Goal: Navigation & Orientation: Understand site structure

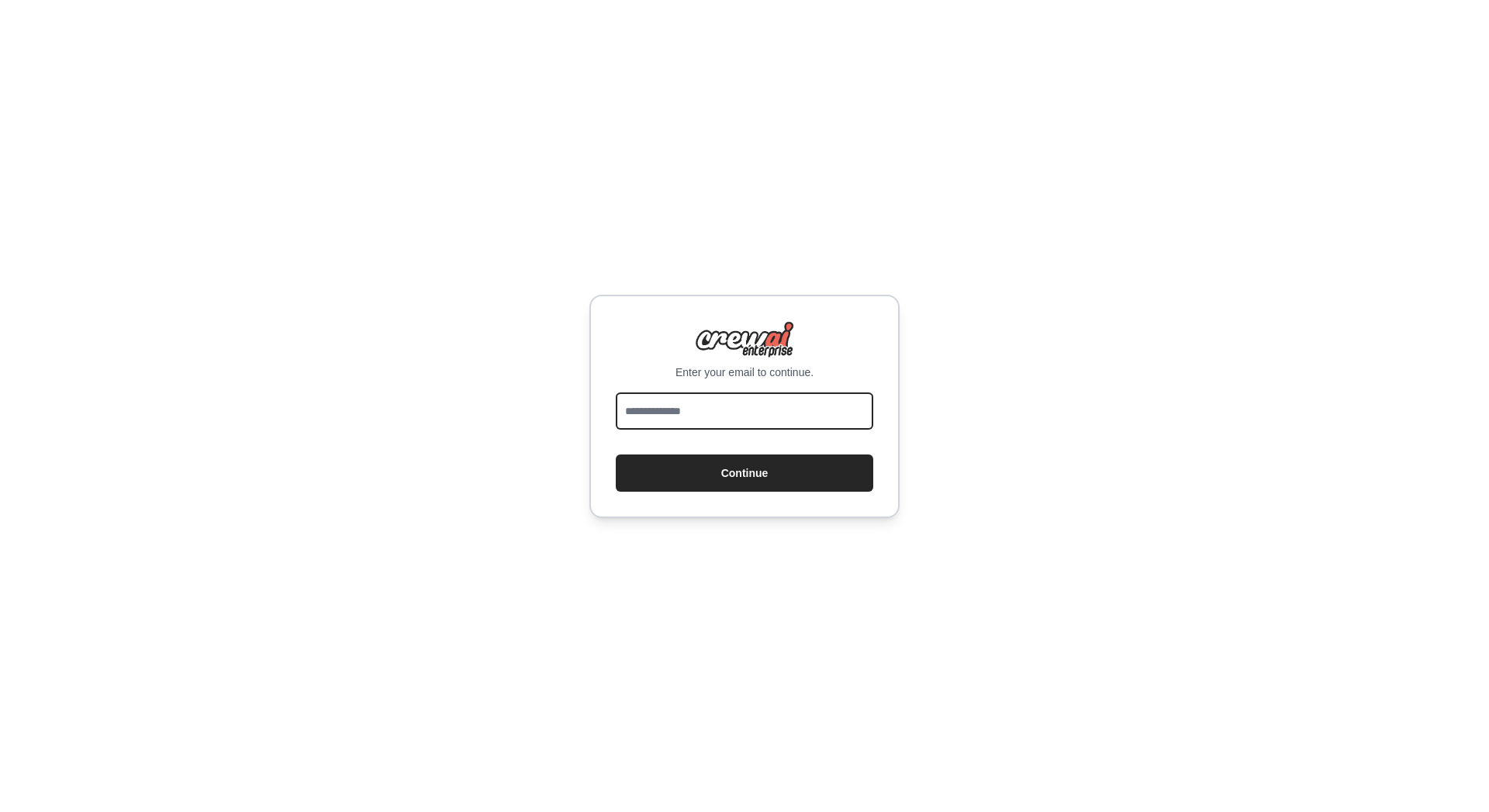
click at [753, 419] on input "email" at bounding box center [744, 411] width 257 height 38
type input "**********"
click at [616, 455] on button "Continue" at bounding box center [744, 473] width 257 height 38
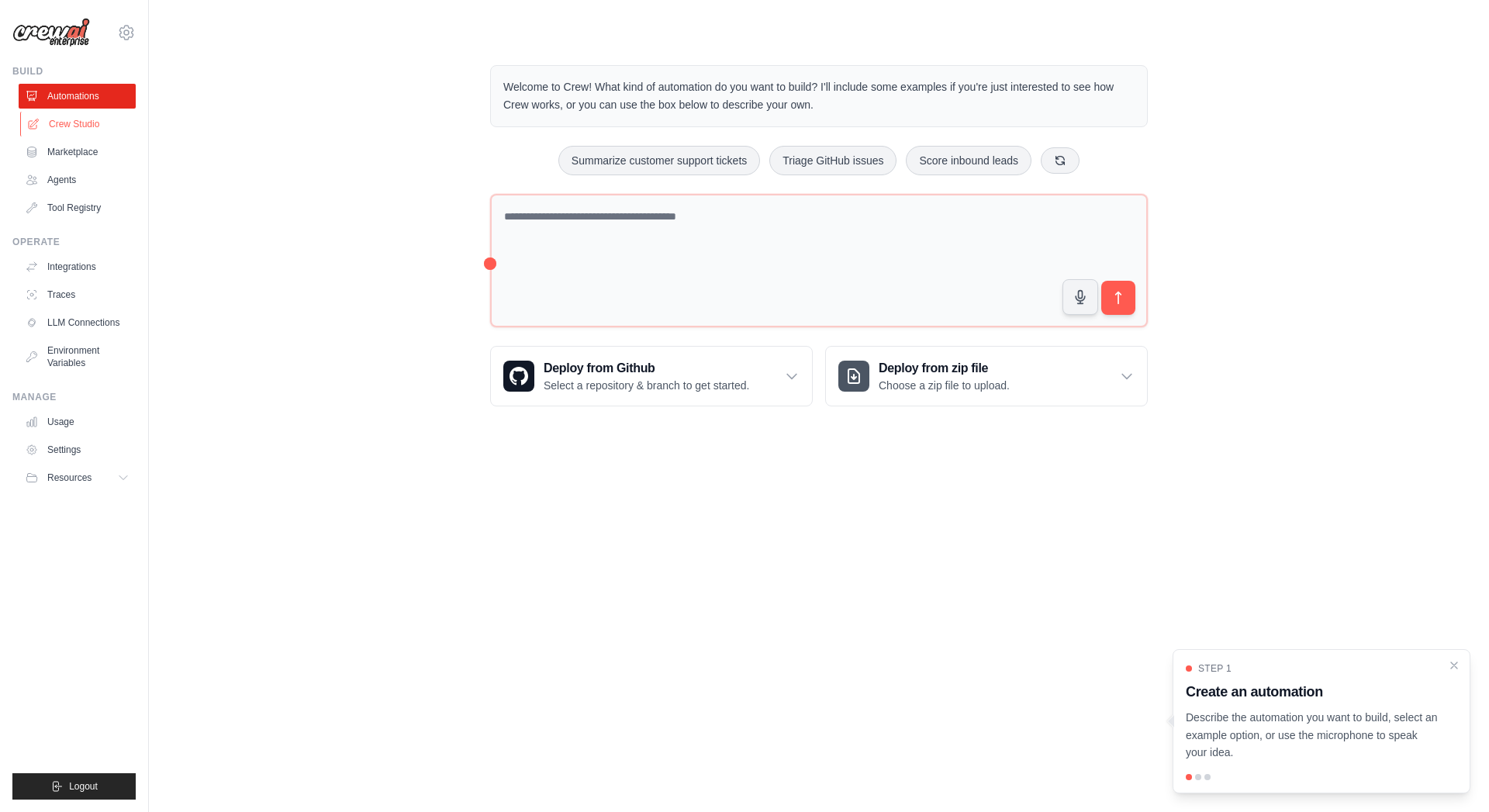
click at [67, 127] on link "Crew Studio" at bounding box center [78, 124] width 117 height 24
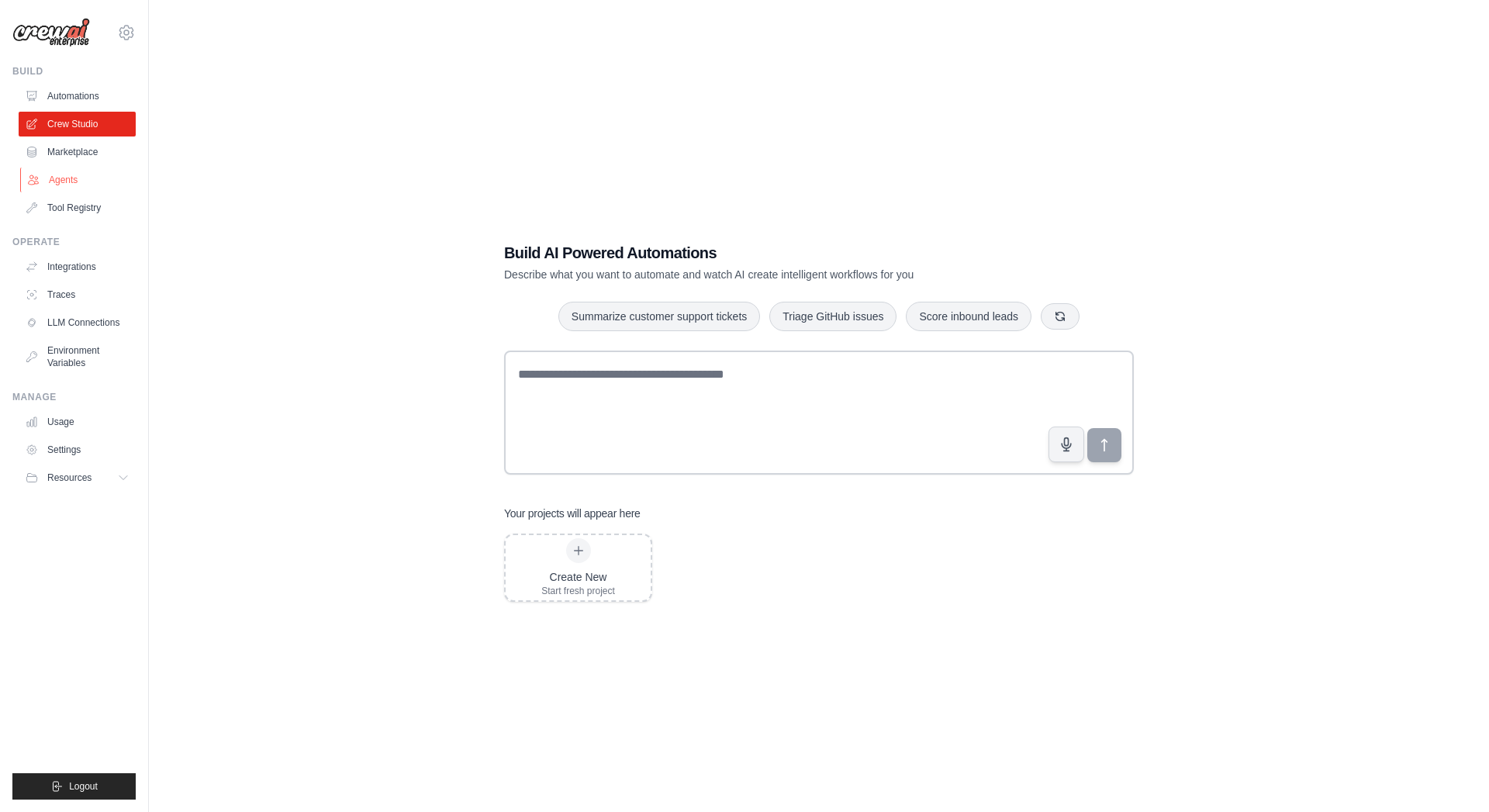
click at [71, 179] on link "Agents" at bounding box center [78, 180] width 117 height 24
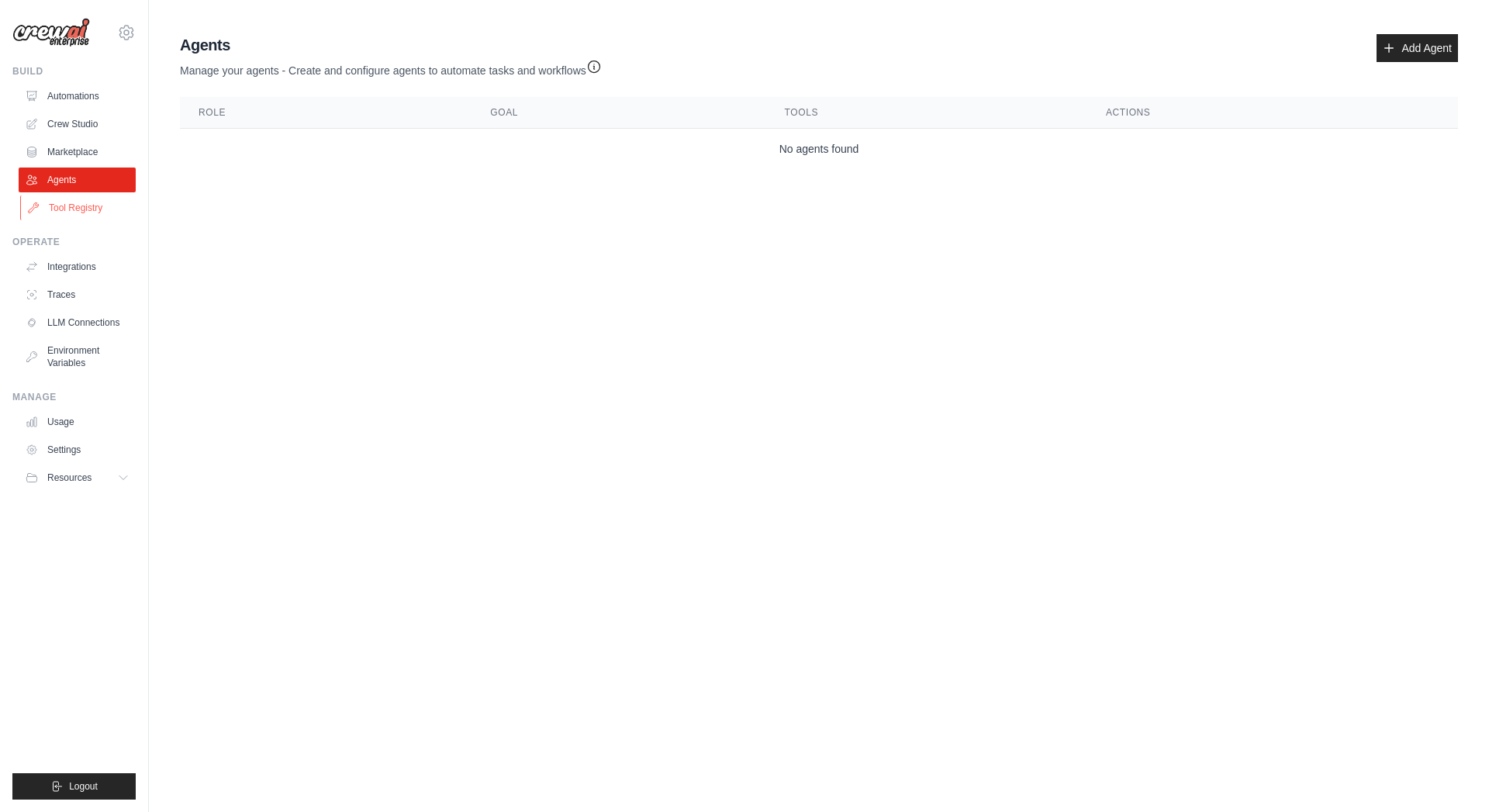
click at [106, 208] on link "Tool Registry" at bounding box center [78, 207] width 117 height 24
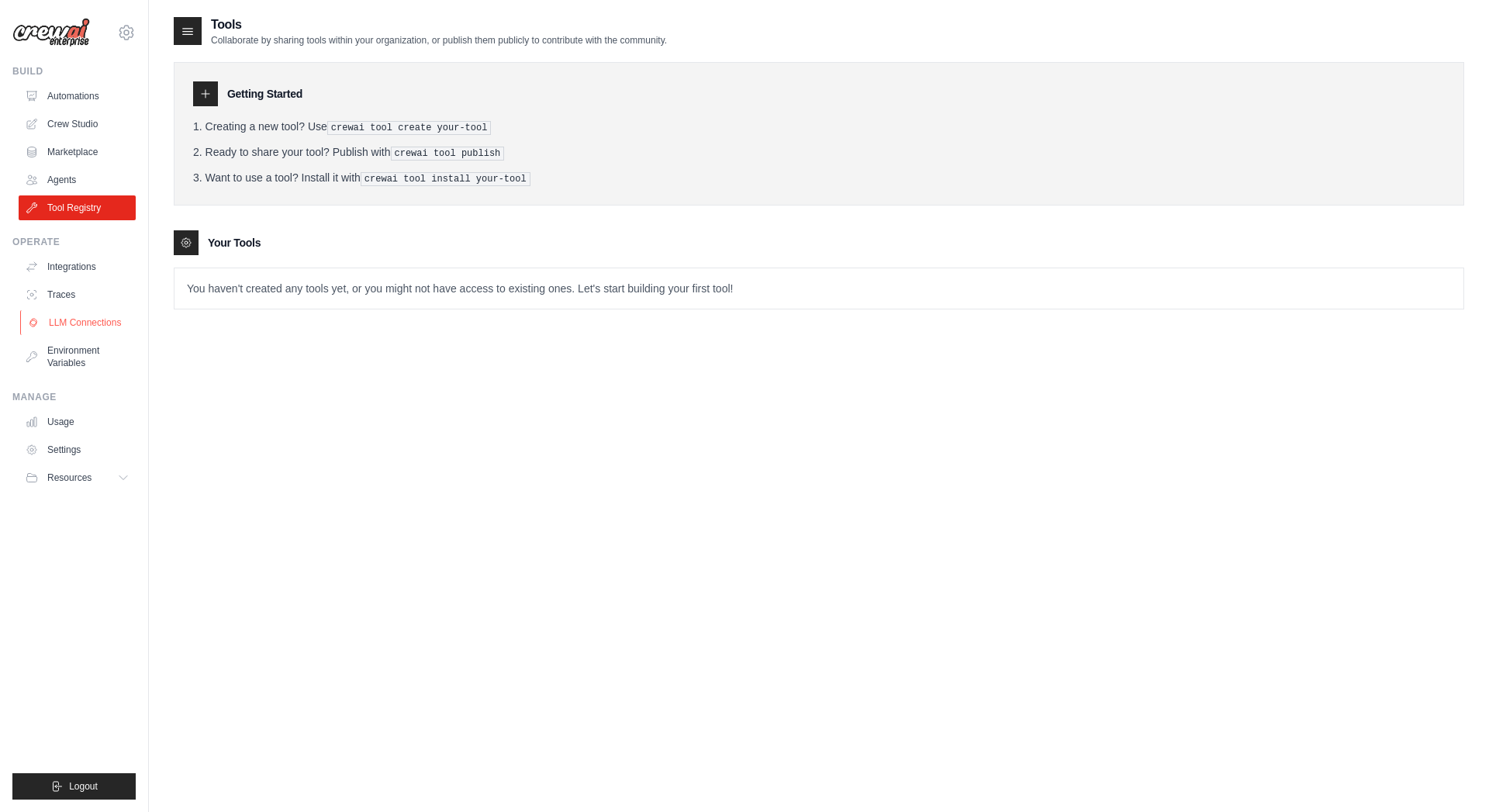
click at [86, 315] on link "LLM Connections" at bounding box center [78, 322] width 117 height 24
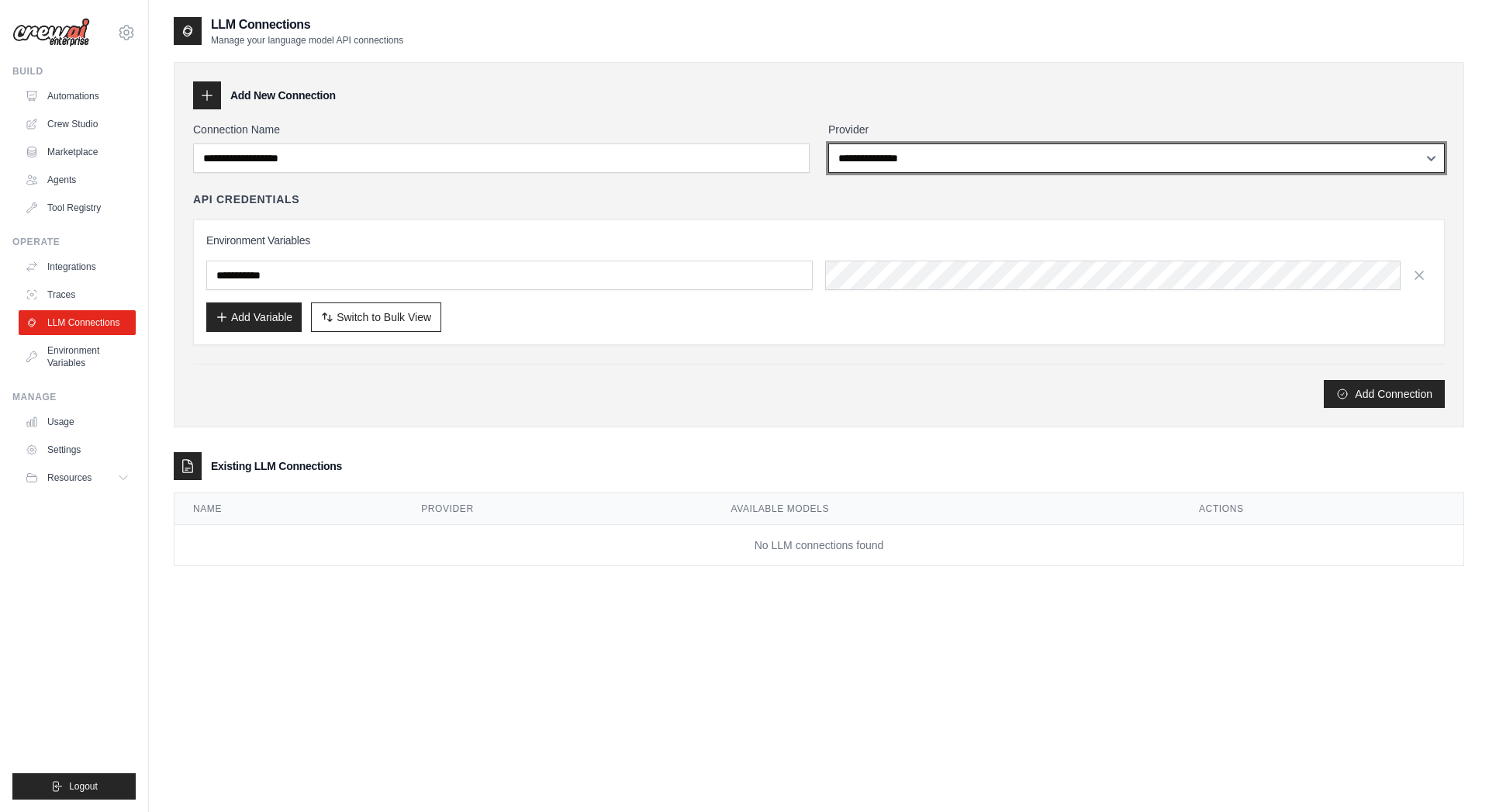
select select "****"
click at [829, 144] on select "**********" at bounding box center [1136, 158] width 616 height 29
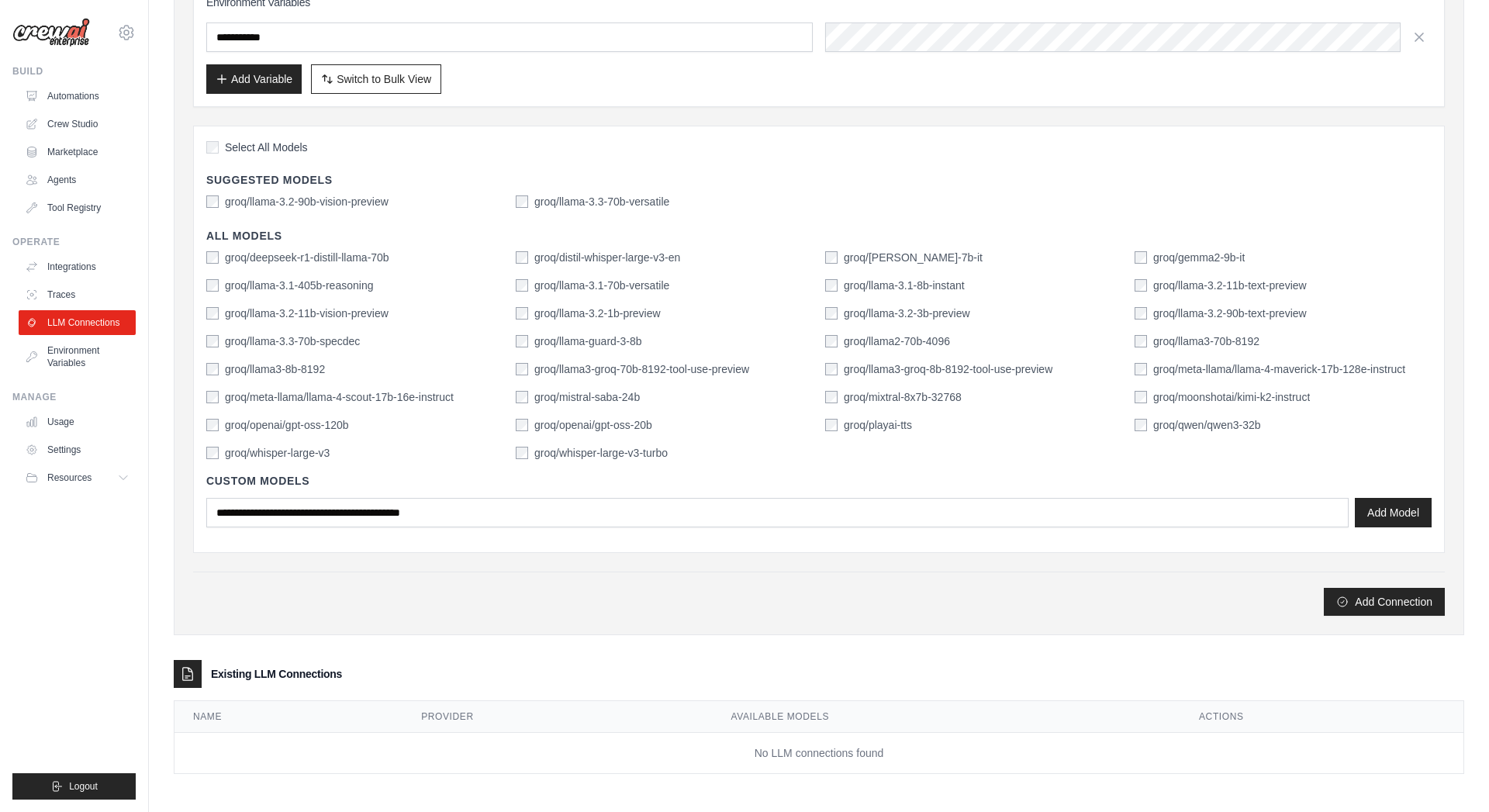
scroll to position [235, 0]
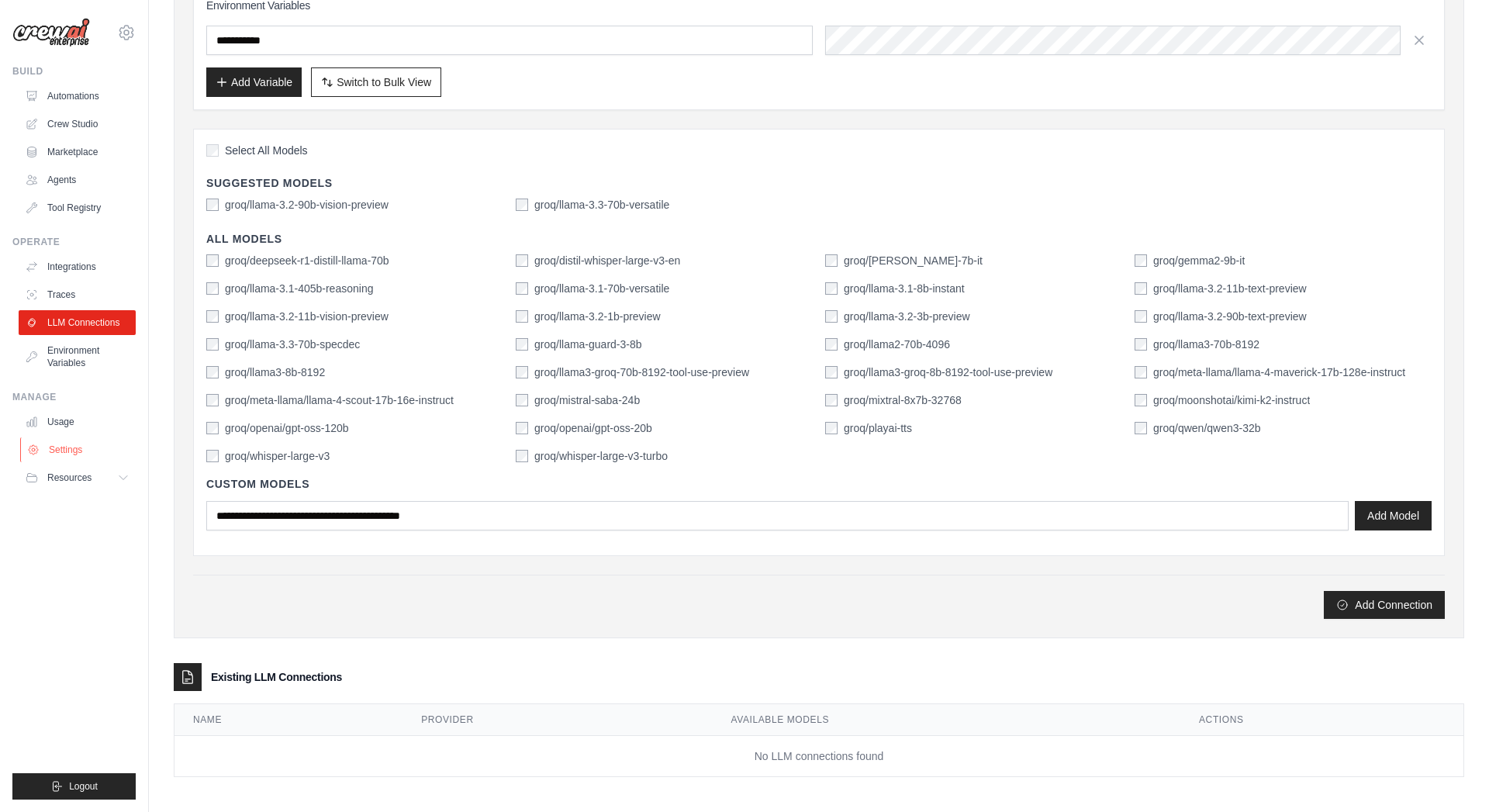
drag, startPoint x: 86, startPoint y: 459, endPoint x: 61, endPoint y: 450, distance: 26.6
click at [61, 450] on link "Settings" at bounding box center [78, 450] width 117 height 24
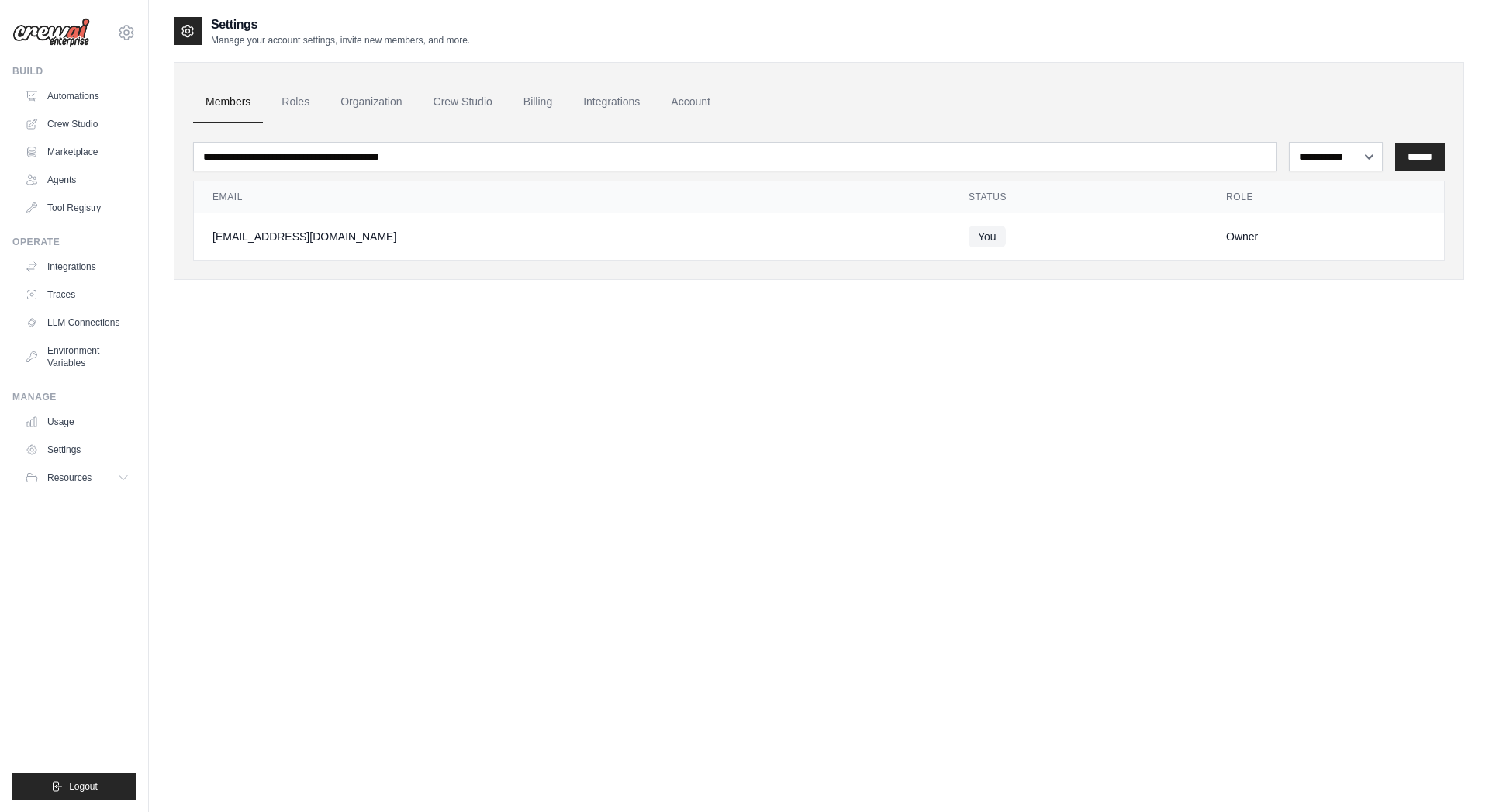
click at [61, 450] on link "Settings" at bounding box center [77, 450] width 117 height 24
click at [678, 108] on link "Account" at bounding box center [691, 102] width 64 height 42
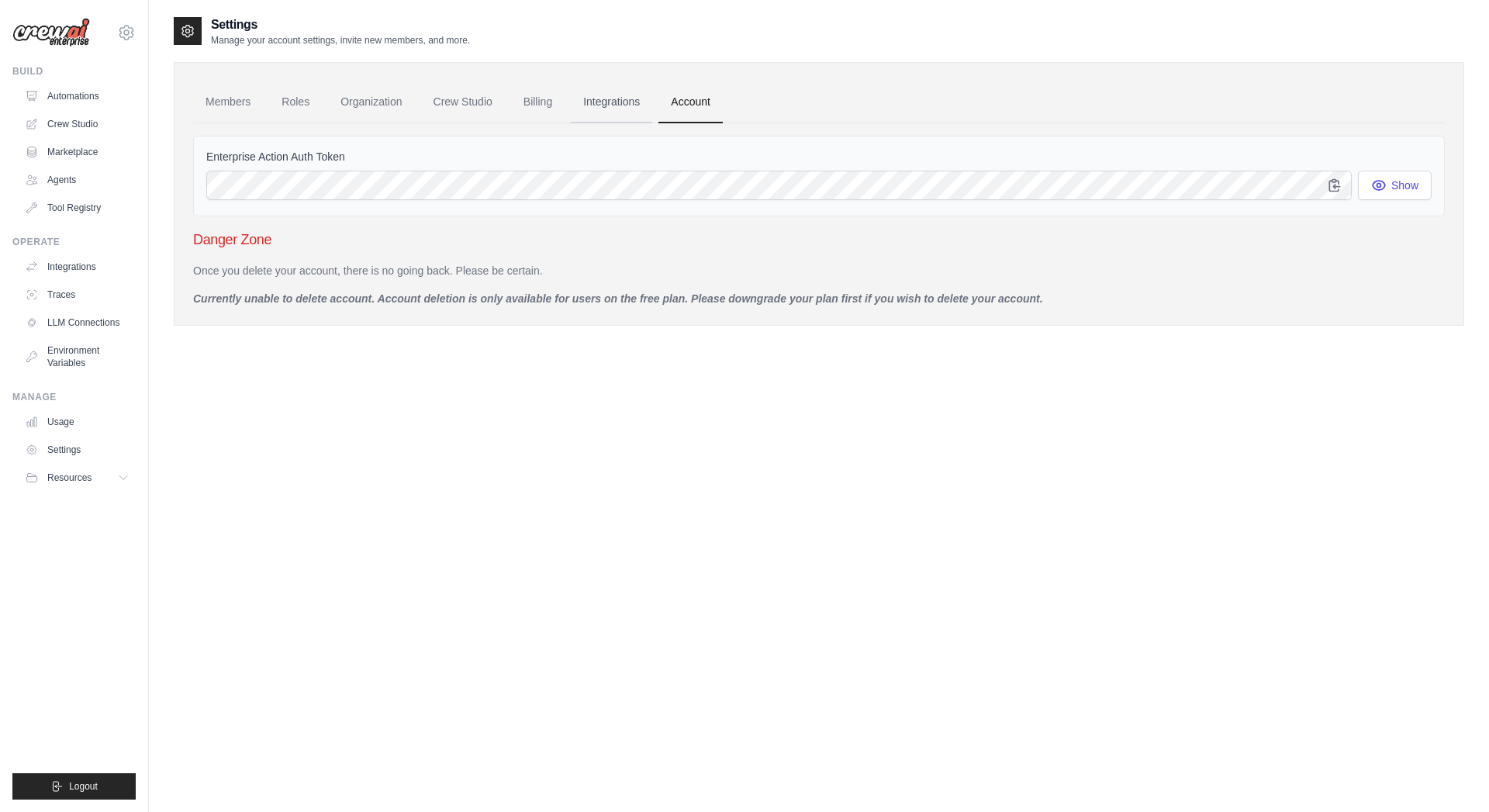
click at [616, 113] on link "Integrations" at bounding box center [611, 102] width 82 height 42
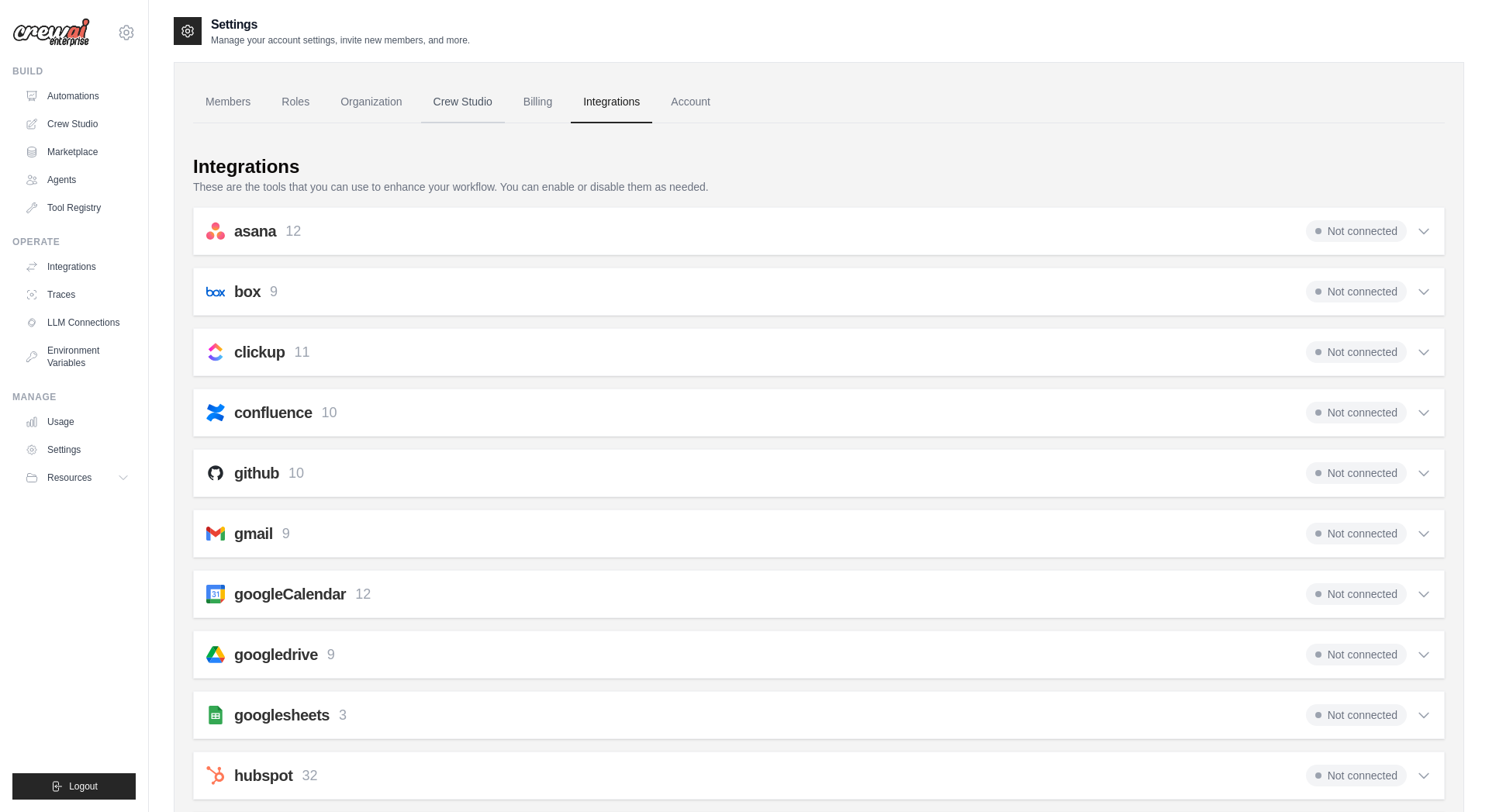
click at [490, 112] on link "Crew Studio" at bounding box center [463, 102] width 84 height 42
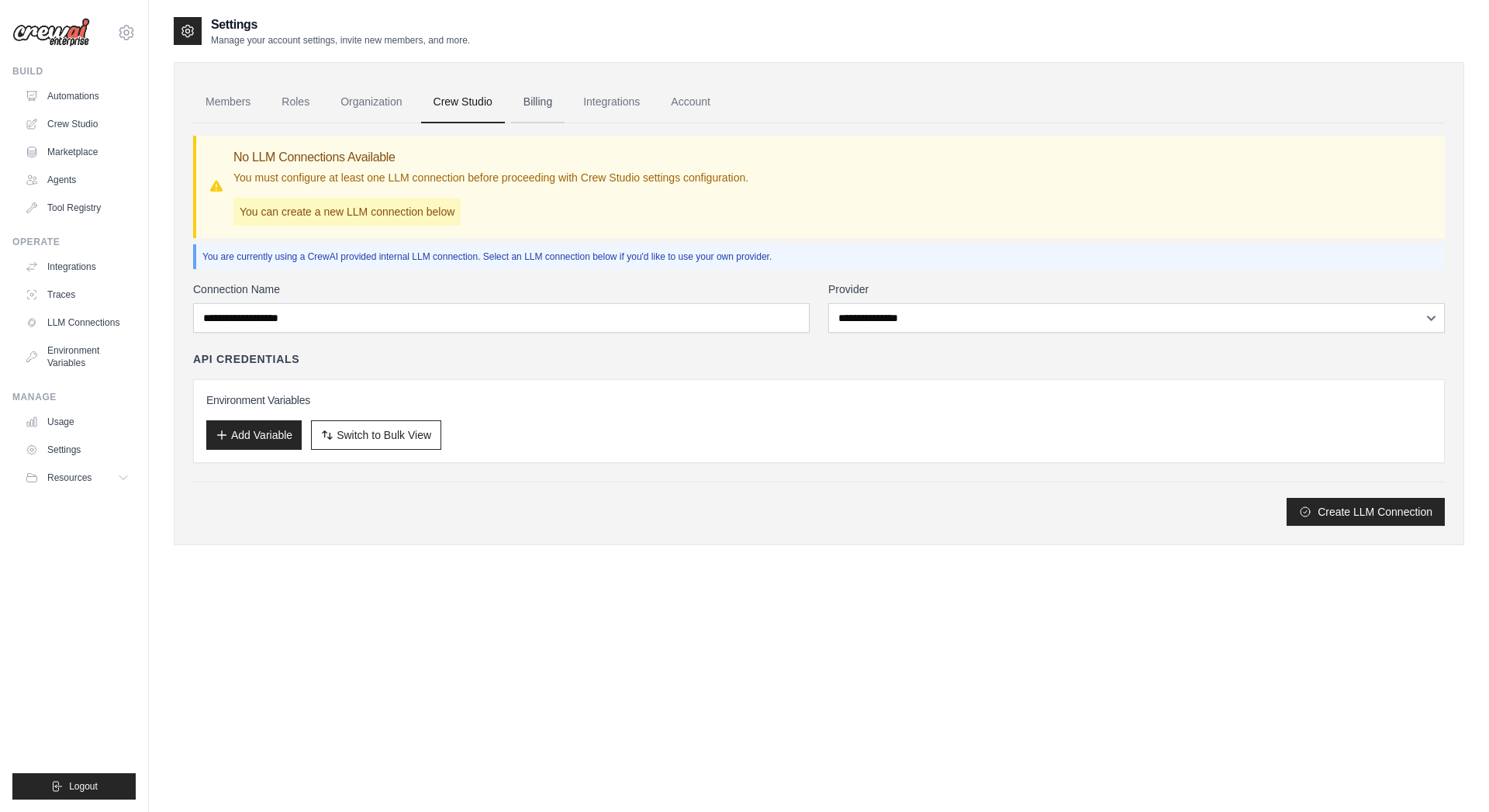
click at [551, 107] on link "Billing" at bounding box center [538, 102] width 54 height 42
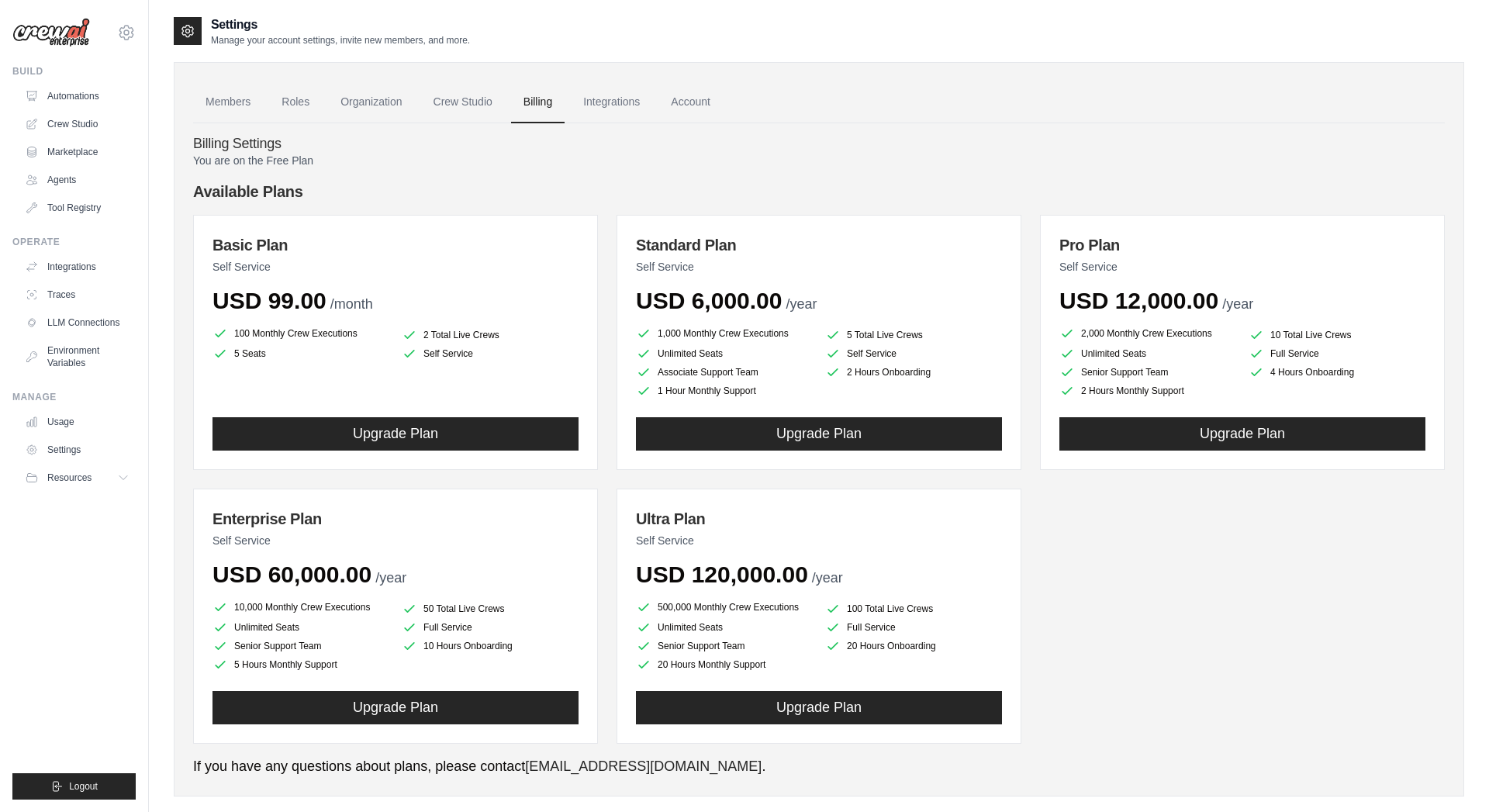
scroll to position [31, 0]
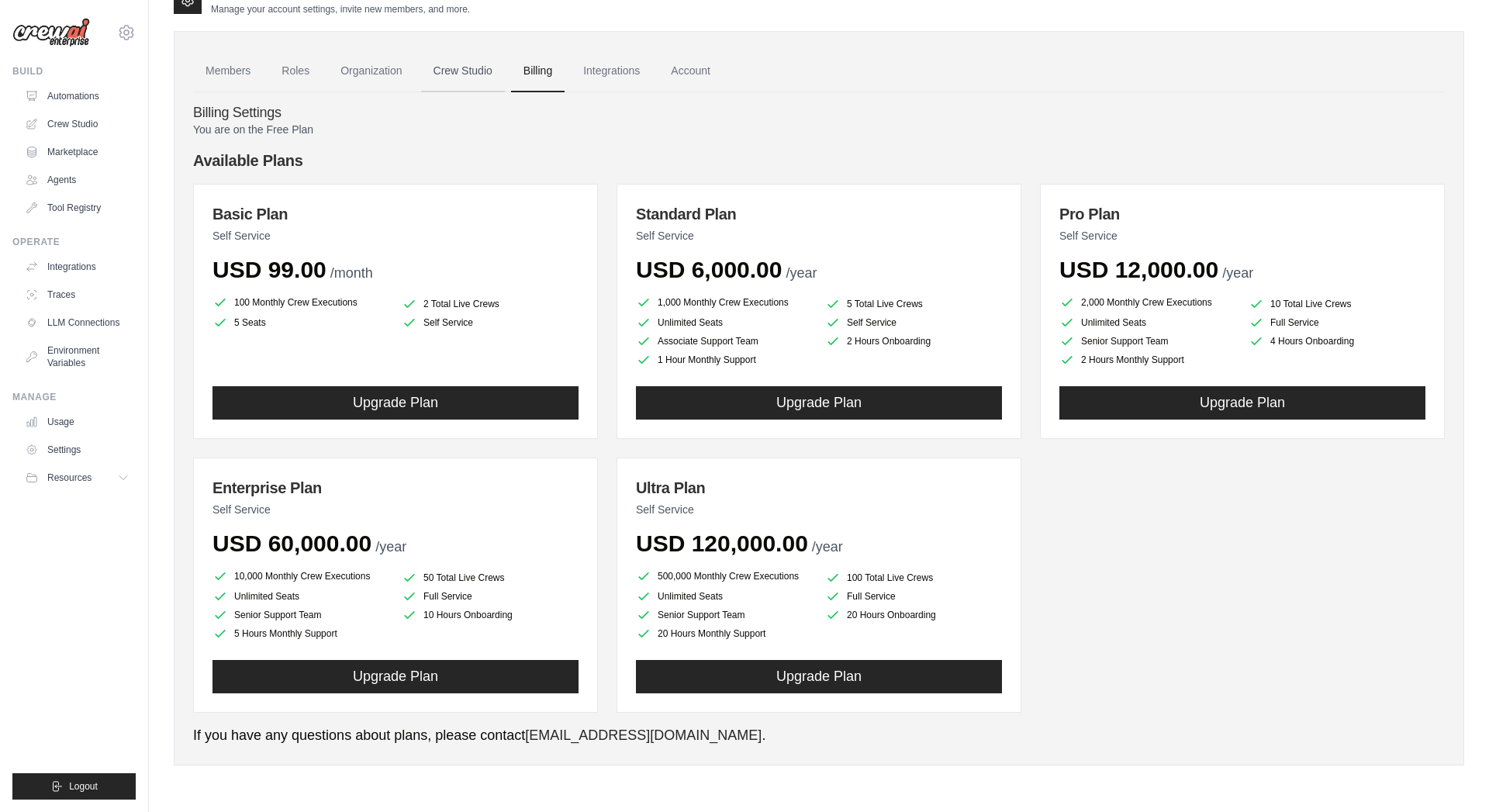
click at [468, 83] on link "Crew Studio" at bounding box center [463, 71] width 84 height 42
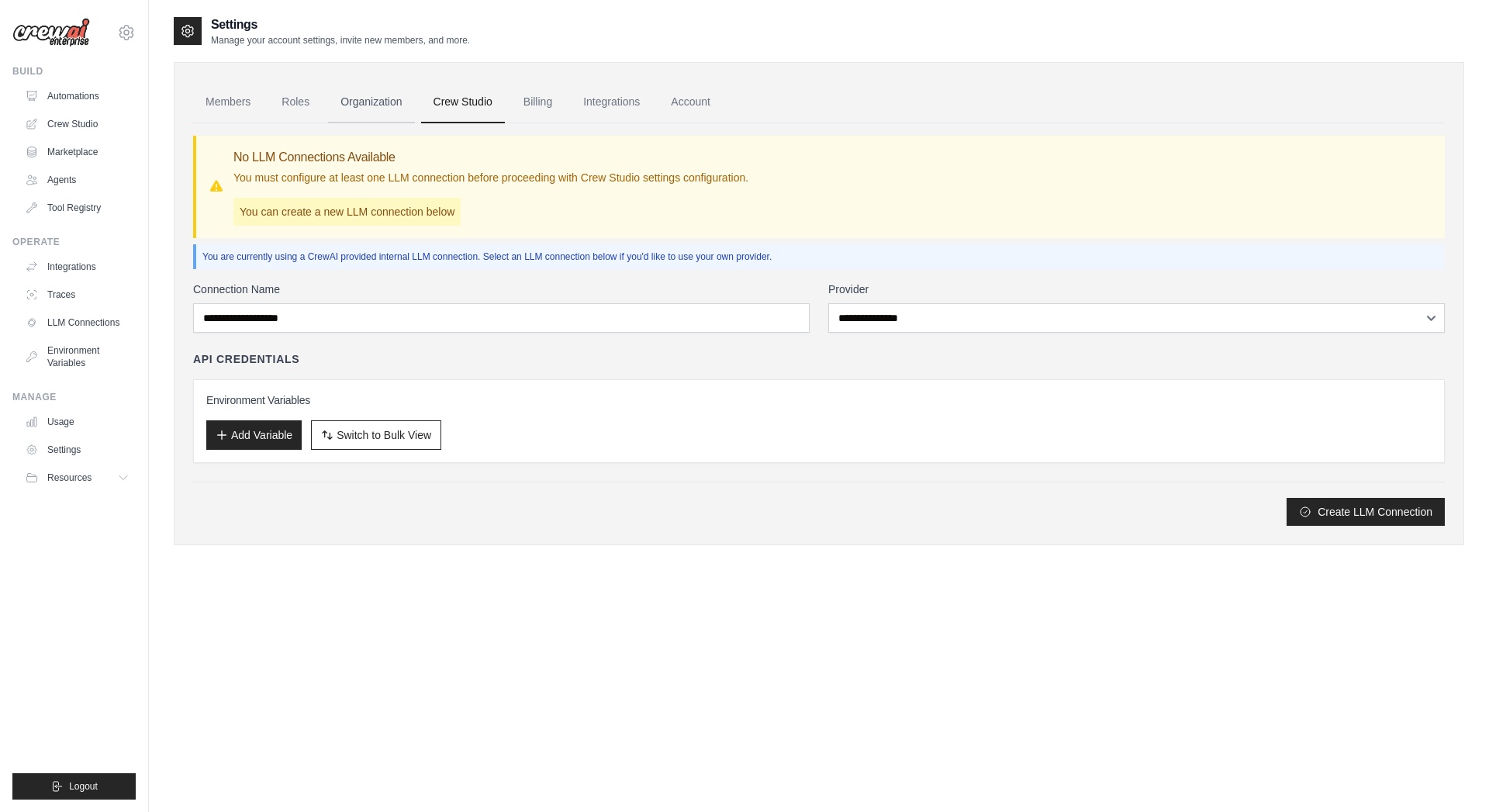
click at [392, 101] on link "Organization" at bounding box center [371, 102] width 86 height 42
